Goal: Task Accomplishment & Management: Use online tool/utility

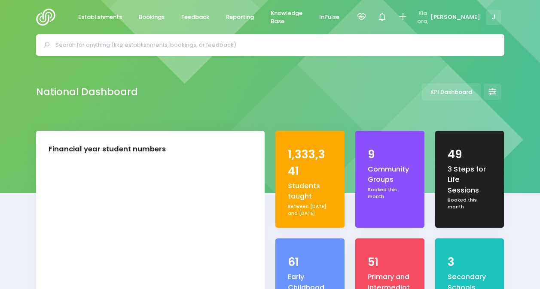
select select "5"
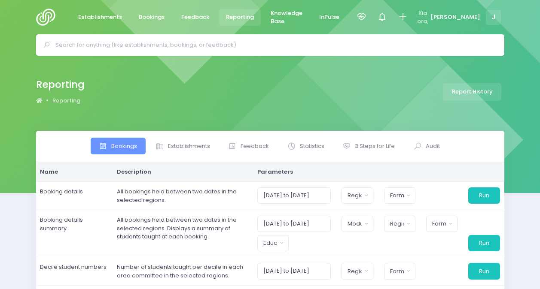
select select
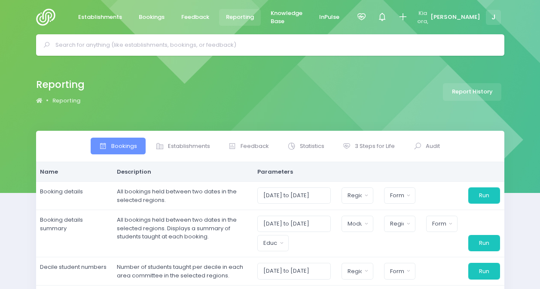
select select
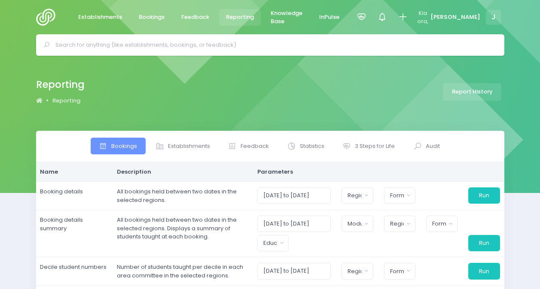
select select
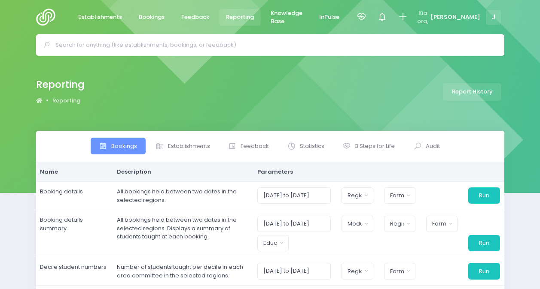
select select
click at [368, 148] on span "3 Steps for Life" at bounding box center [375, 146] width 40 height 9
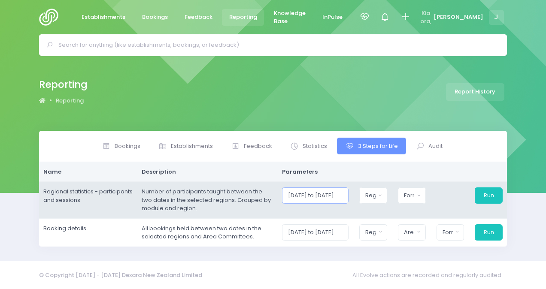
click at [332, 196] on input "[DATE] to [DATE]" at bounding box center [315, 196] width 67 height 16
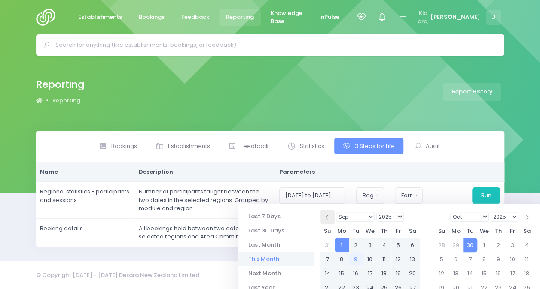
click at [328, 217] on span at bounding box center [328, 217] width 4 height 4
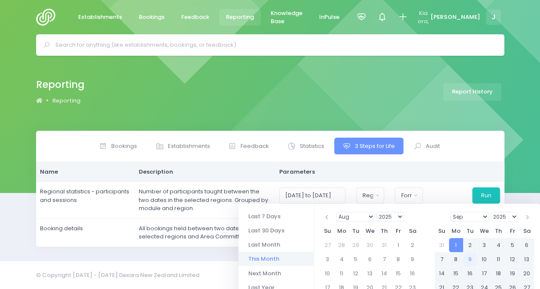
click at [328, 217] on span at bounding box center [328, 217] width 4 height 4
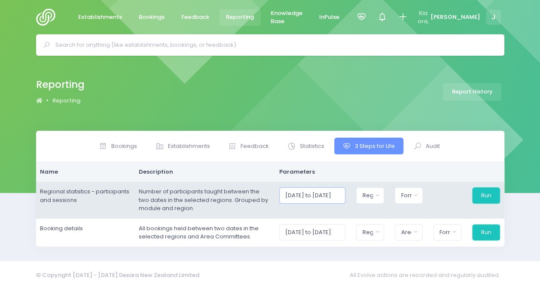
click at [337, 195] on input "[DATE] to [DATE]" at bounding box center [312, 196] width 67 height 16
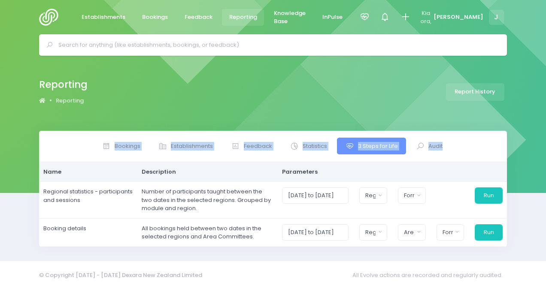
drag, startPoint x: 545, startPoint y: 79, endPoint x: 540, endPoint y: 136, distance: 57.8
click at [539, 136] on div "Reporting Reporting Report History Bookings Feedback Name" at bounding box center [273, 159] width 546 height 206
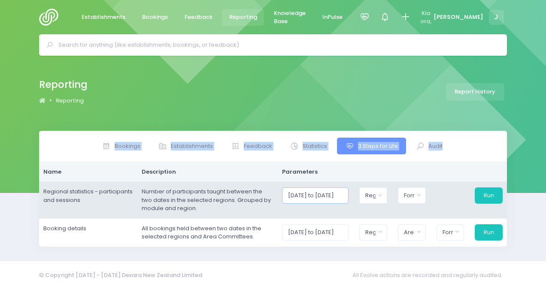
click at [321, 193] on input "[DATE] to [DATE]" at bounding box center [315, 196] width 67 height 16
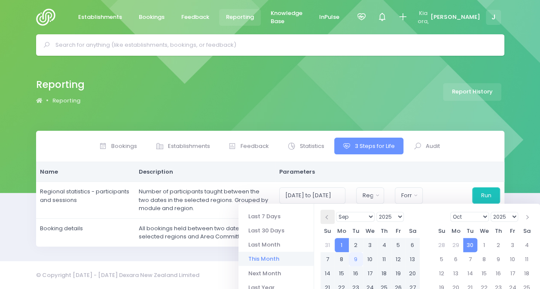
click at [324, 216] on th at bounding box center [327, 217] width 14 height 14
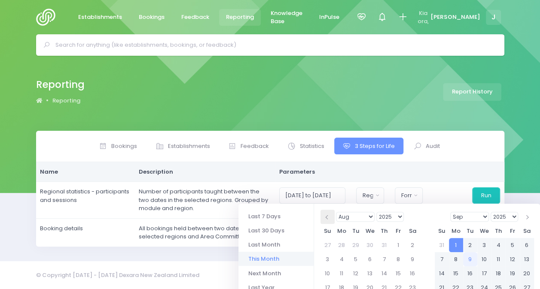
click at [324, 217] on th at bounding box center [327, 217] width 14 height 14
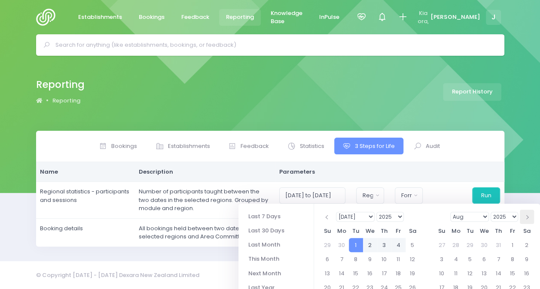
click at [528, 216] on th at bounding box center [527, 217] width 14 height 14
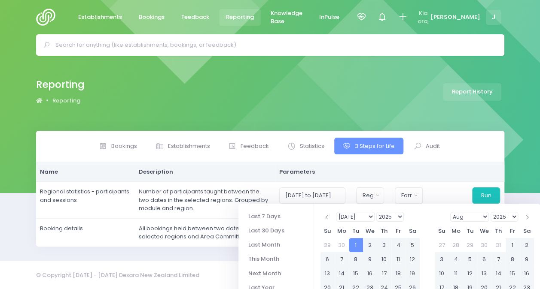
type input "[DATE] to [DATE]"
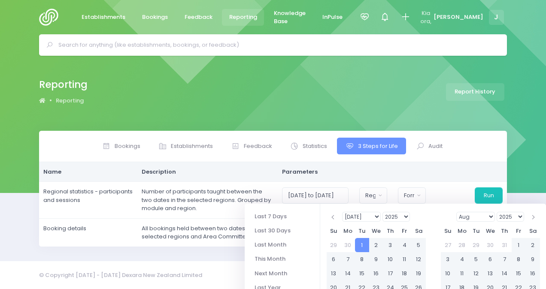
click at [527, 183] on div "Bookings Establishments Feedback Statistics Audit" at bounding box center [273, 191] width 546 height 120
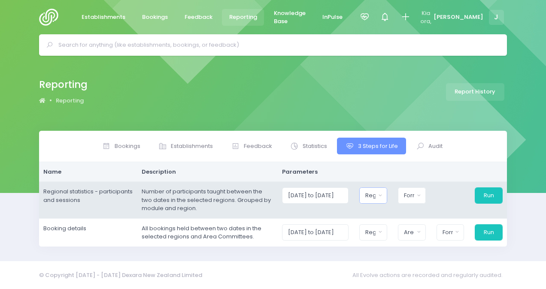
click at [382, 195] on button "Region" at bounding box center [373, 196] width 28 height 16
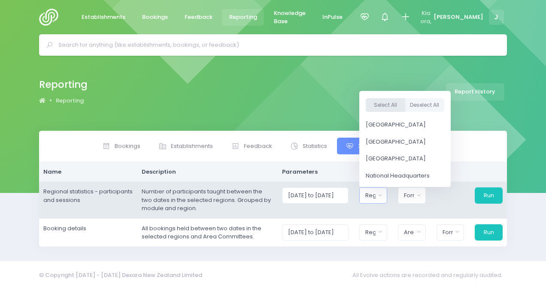
click at [384, 105] on button "Select All" at bounding box center [386, 105] width 40 height 14
select select "Northern"
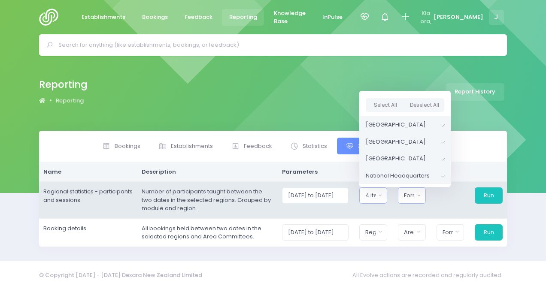
click at [414, 192] on div "Format" at bounding box center [409, 196] width 10 height 9
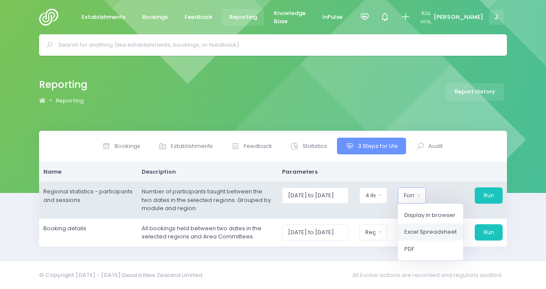
click at [423, 228] on span "Excel Spreadsheet" at bounding box center [431, 232] width 52 height 9
select select "excel"
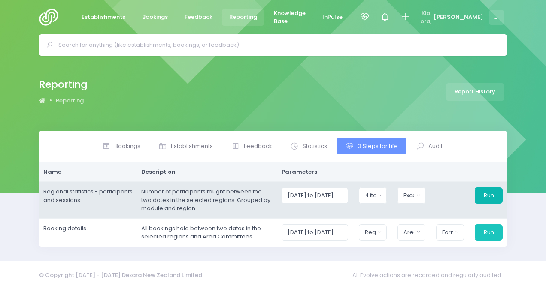
click at [489, 196] on button "Run" at bounding box center [489, 196] width 28 height 16
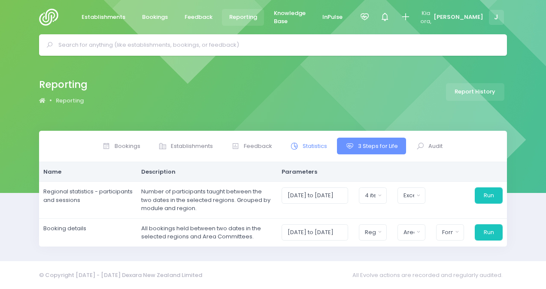
click at [311, 143] on span "Statistics" at bounding box center [315, 146] width 24 height 9
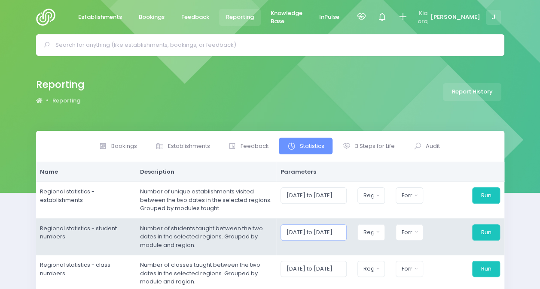
click at [306, 233] on input "[DATE] to [DATE]" at bounding box center [313, 233] width 66 height 16
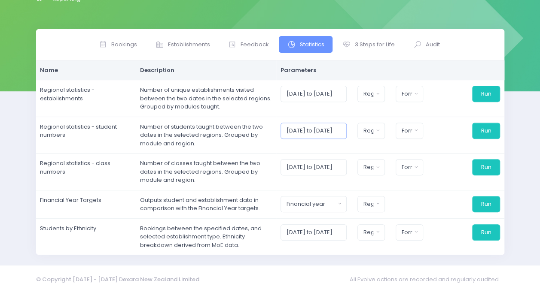
scroll to position [105, 0]
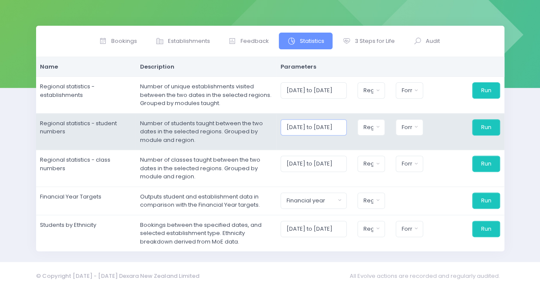
click at [298, 131] on input "[DATE] to [DATE]" at bounding box center [313, 127] width 66 height 16
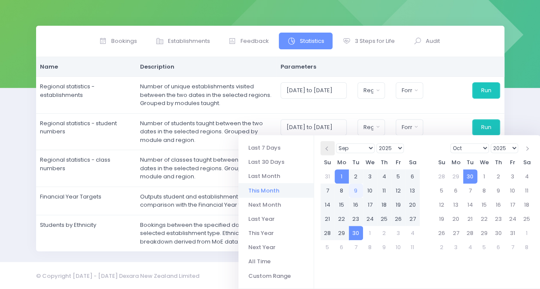
click at [325, 151] on th at bounding box center [327, 148] width 14 height 14
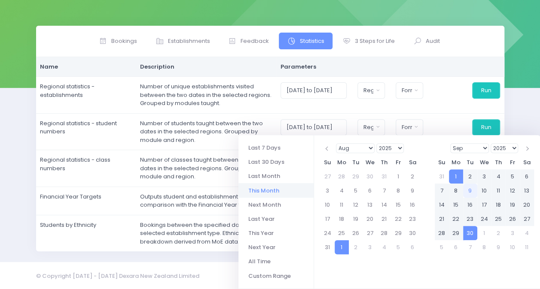
click at [325, 151] on th at bounding box center [327, 148] width 14 height 14
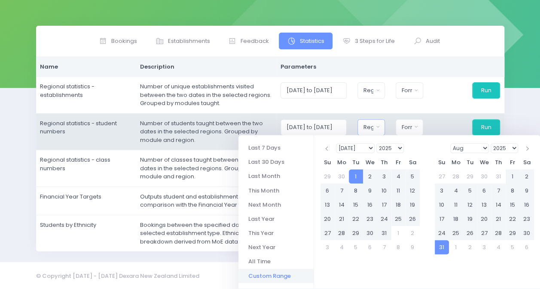
type input "[DATE] to [DATE]"
click at [372, 126] on div "Region" at bounding box center [368, 127] width 10 height 9
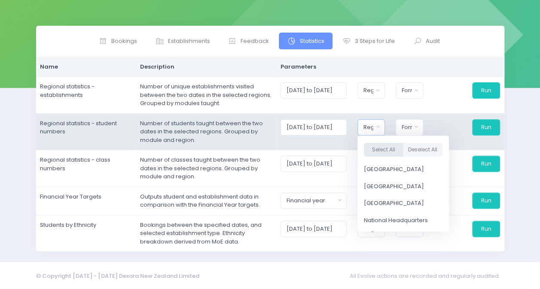
click at [381, 153] on button "Select All" at bounding box center [384, 150] width 40 height 14
select select "Northern"
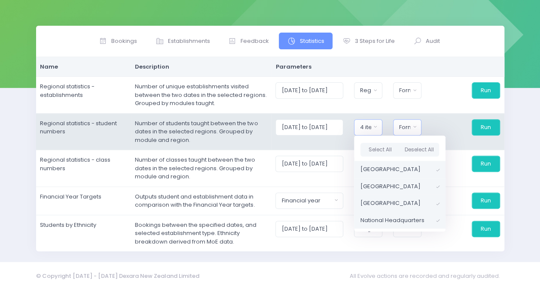
click at [410, 124] on div "Format" at bounding box center [404, 127] width 11 height 9
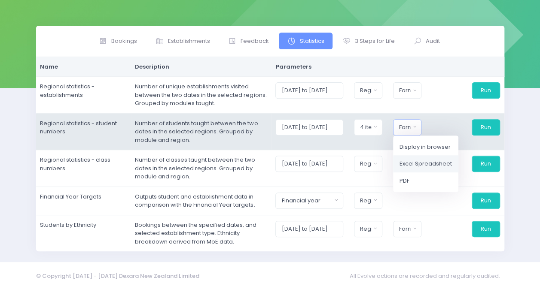
click at [412, 162] on span "Excel Spreadsheet" at bounding box center [425, 164] width 52 height 9
select select "excel"
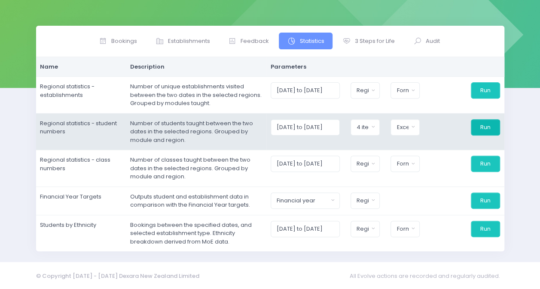
click at [481, 127] on button "Run" at bounding box center [485, 127] width 29 height 16
